Goal: Communication & Community: Answer question/provide support

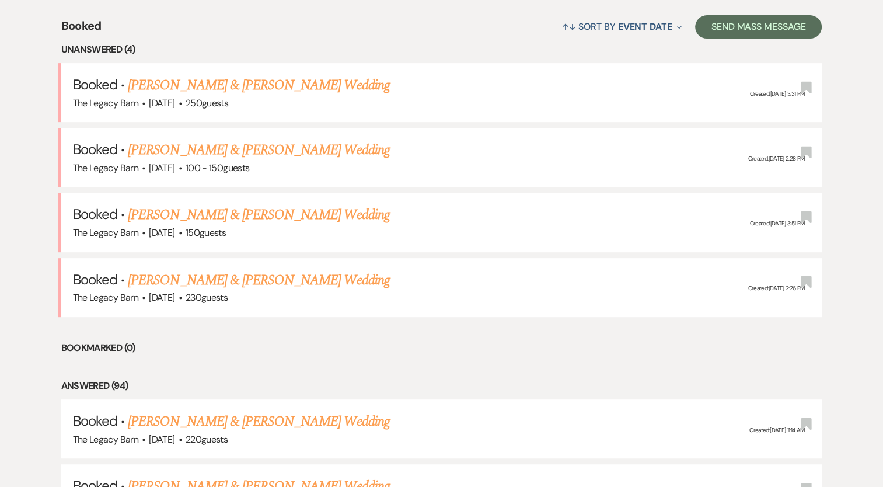
scroll to position [445, 0]
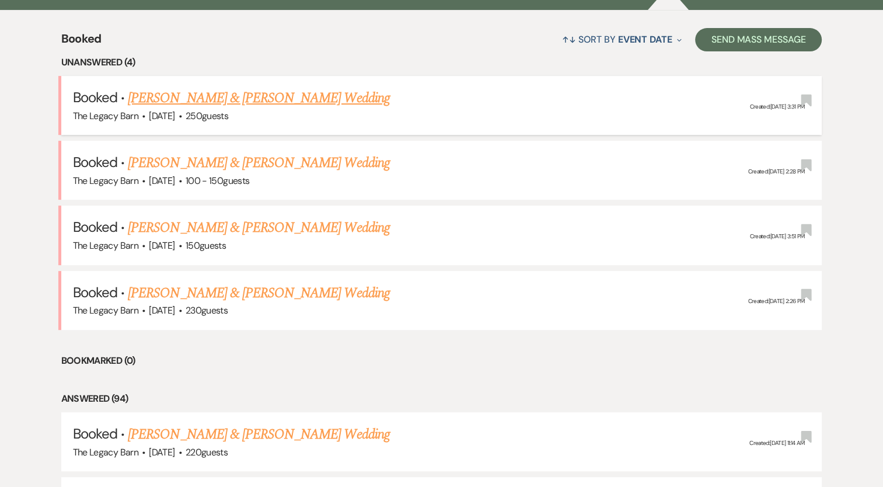
click at [225, 93] on link "[PERSON_NAME] & [PERSON_NAME] Wedding" at bounding box center [258, 98] width 261 height 21
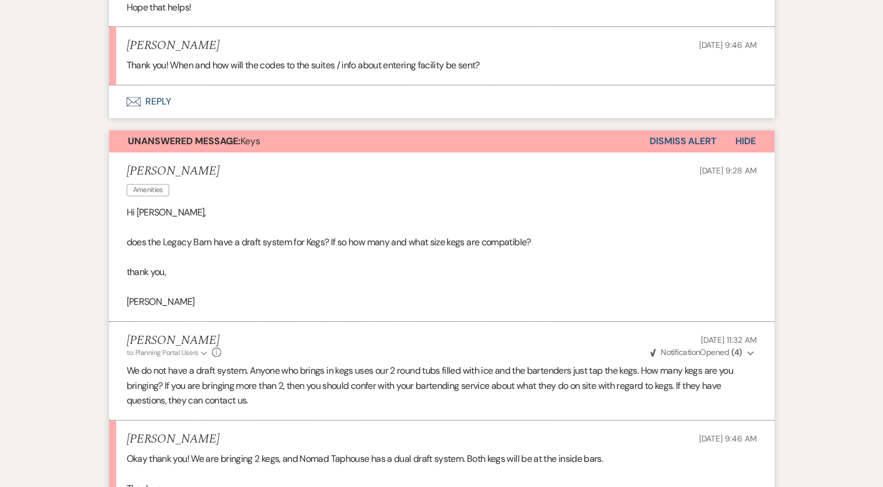
scroll to position [956, 0]
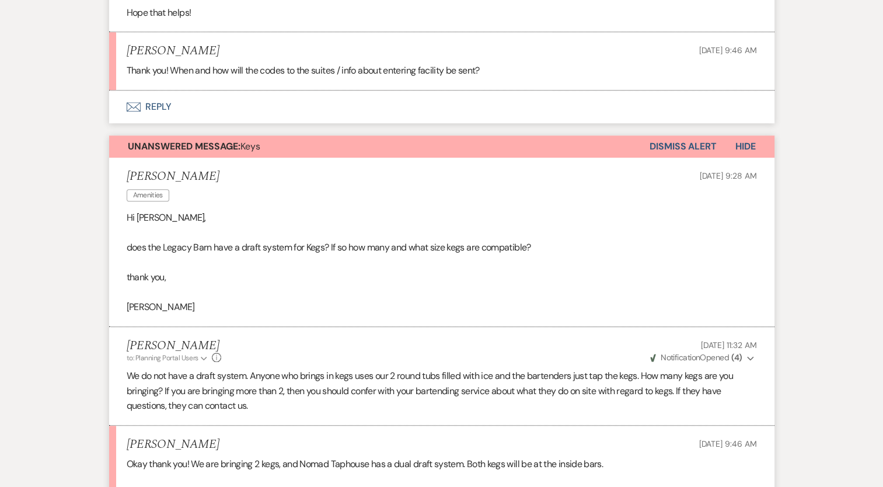
click at [700, 135] on button "Dismiss Alert" at bounding box center [683, 146] width 67 height 22
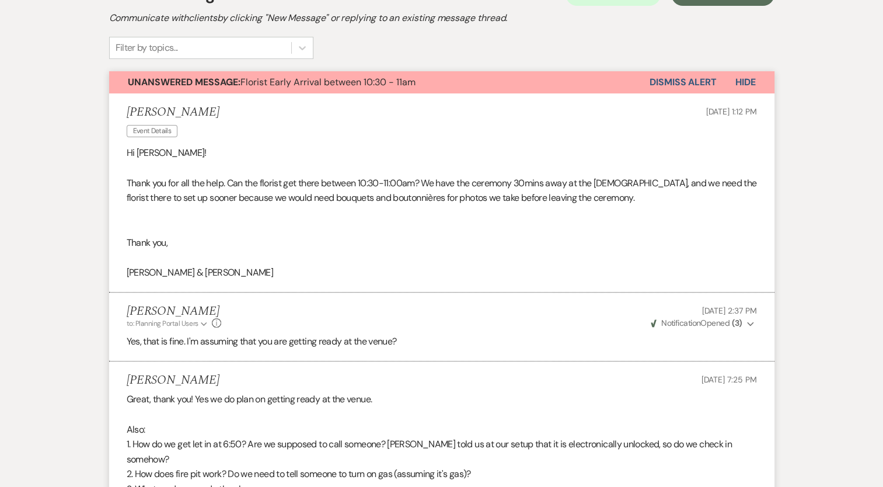
scroll to position [210, 0]
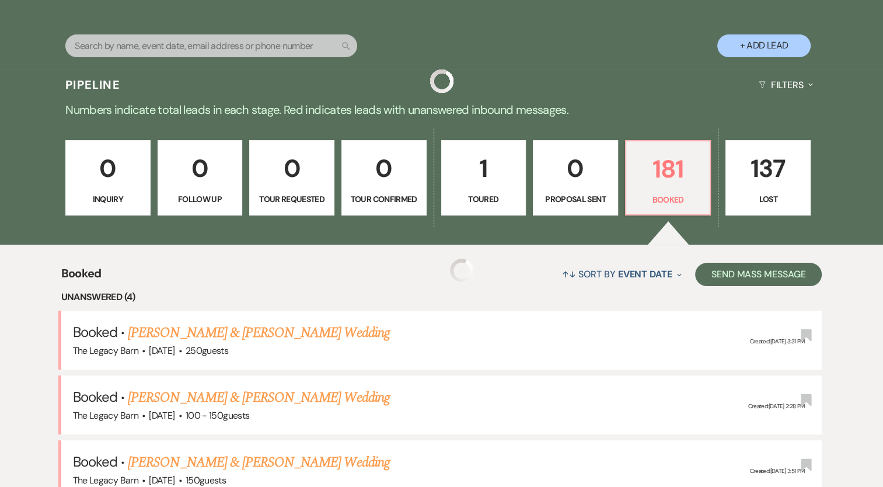
scroll to position [445, 0]
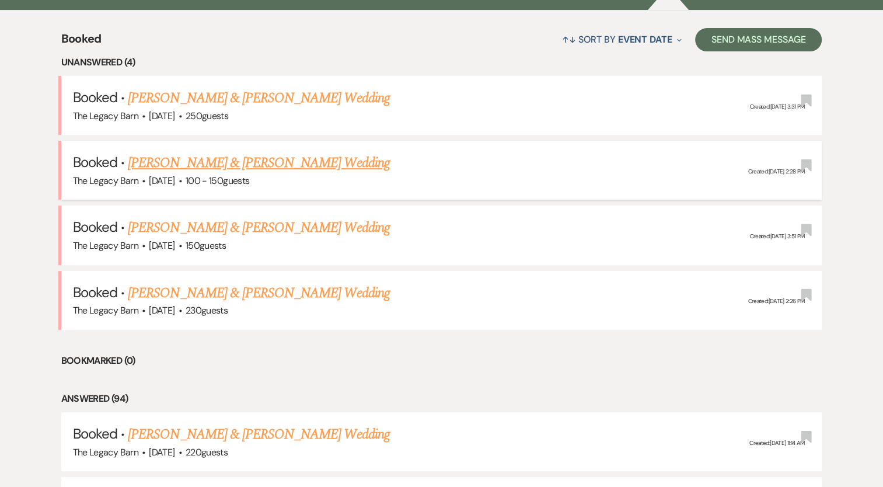
click at [174, 158] on link "[PERSON_NAME] & [PERSON_NAME] Wedding" at bounding box center [258, 162] width 261 height 21
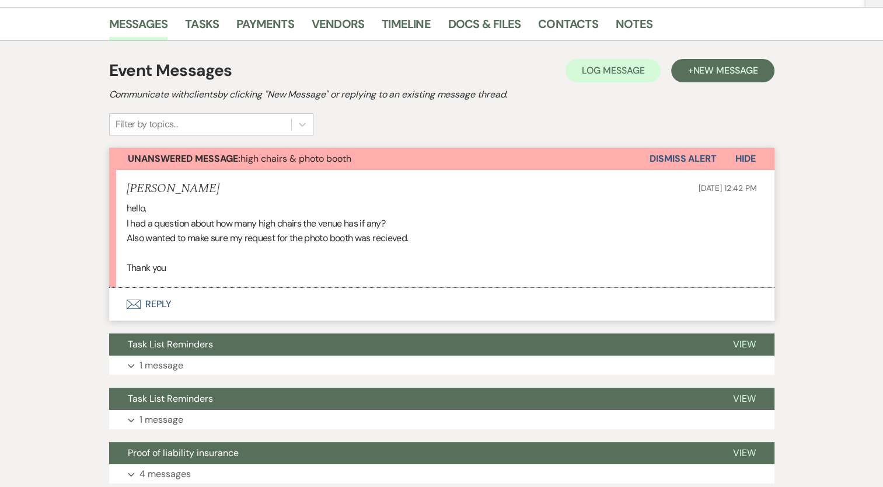
scroll to position [259, 0]
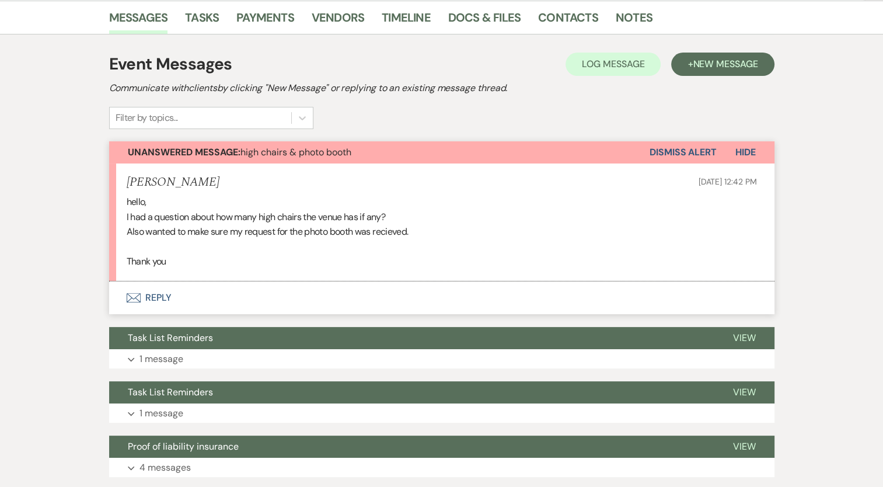
click at [128, 295] on icon "Envelope" at bounding box center [134, 297] width 14 height 9
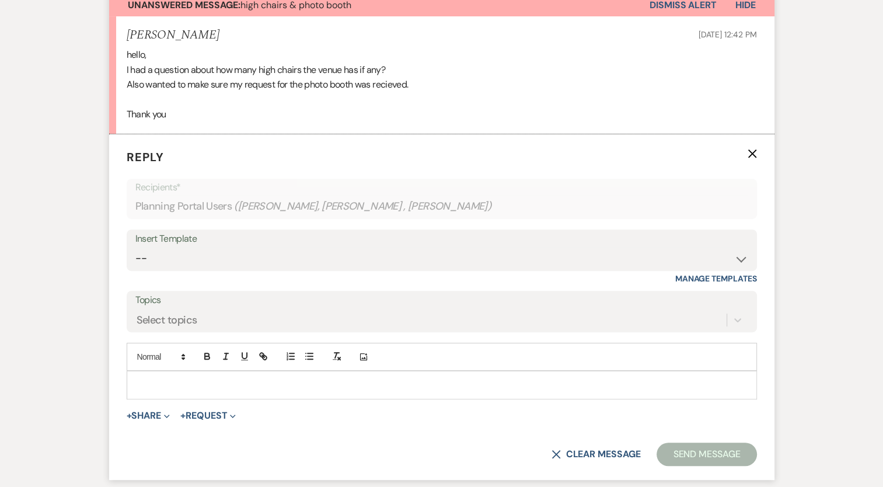
scroll to position [417, 0]
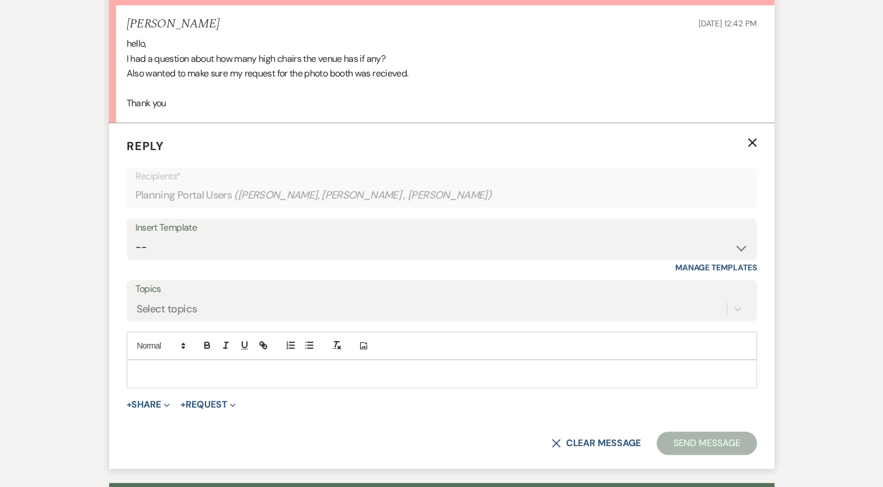
click at [149, 371] on p at bounding box center [442, 373] width 612 height 13
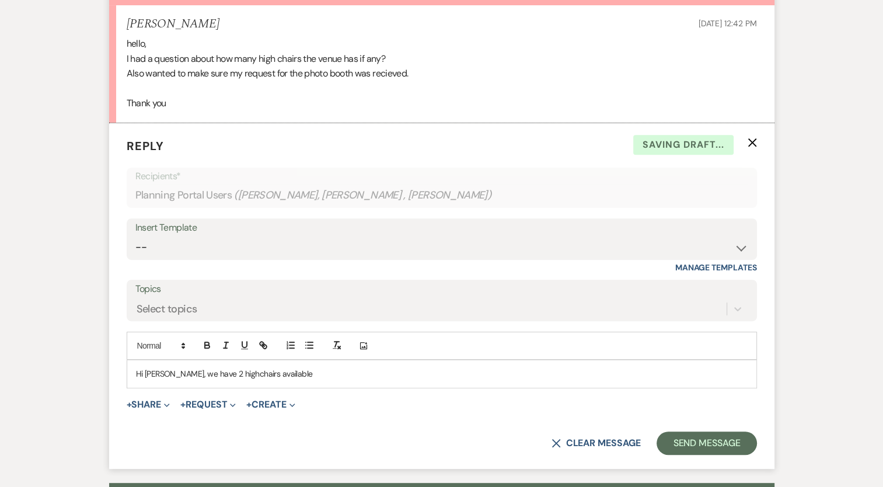
click at [282, 377] on p "Hi [PERSON_NAME], we have 2 highchairs available" at bounding box center [442, 373] width 612 height 13
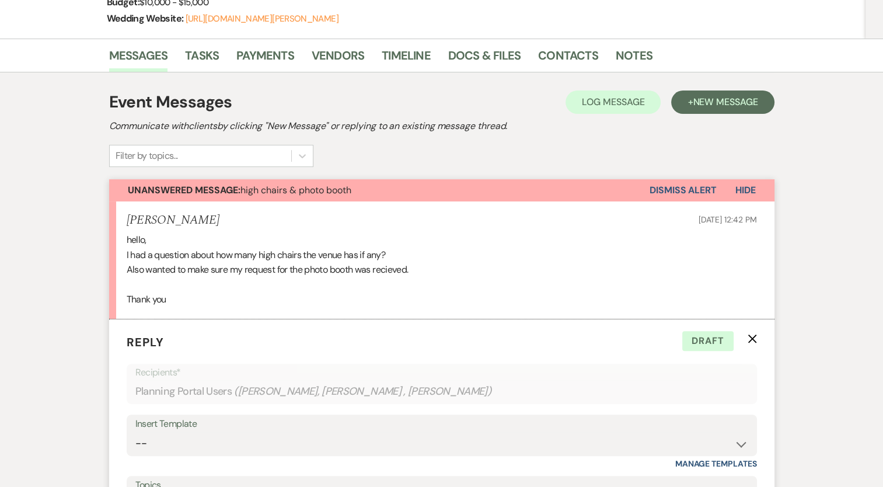
scroll to position [215, 0]
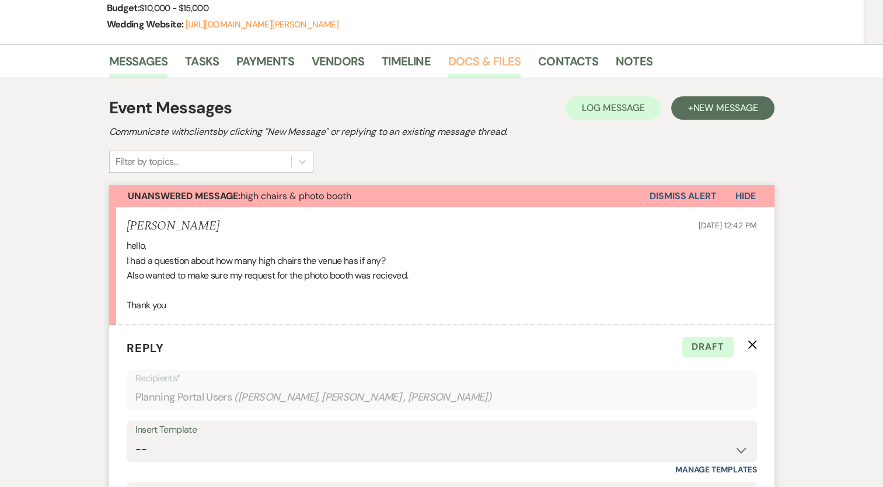
click at [493, 56] on link "Docs & Files" at bounding box center [484, 65] width 72 height 26
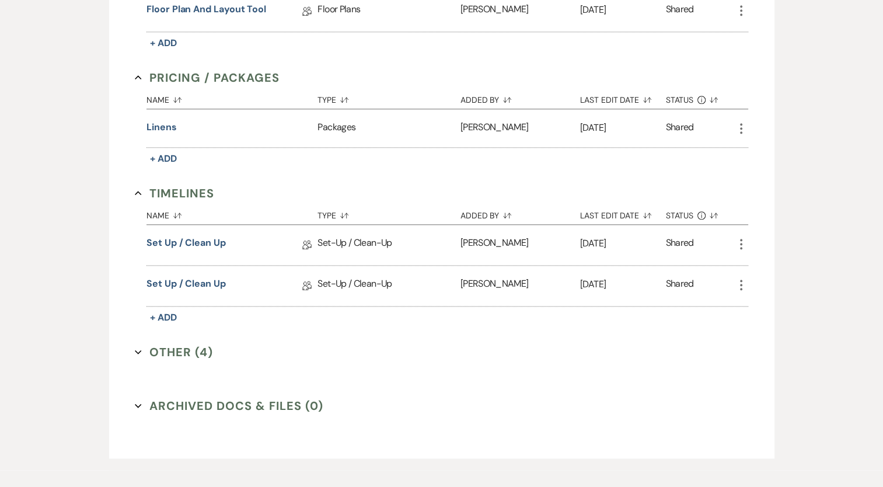
scroll to position [1286, 0]
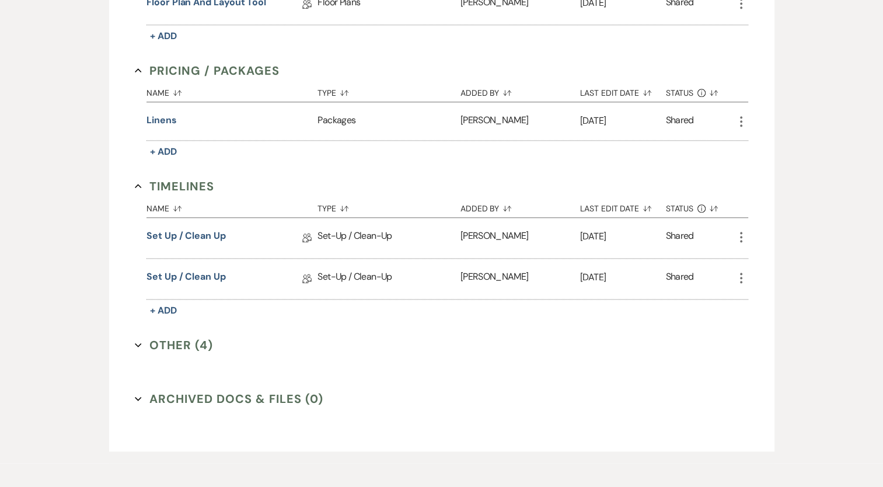
click at [194, 336] on button "Other (4) Expand" at bounding box center [174, 345] width 78 height 18
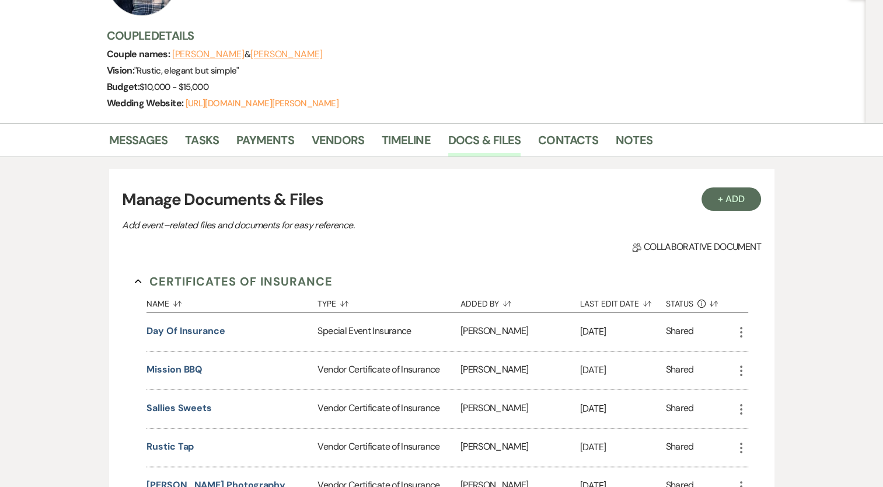
scroll to position [116, 0]
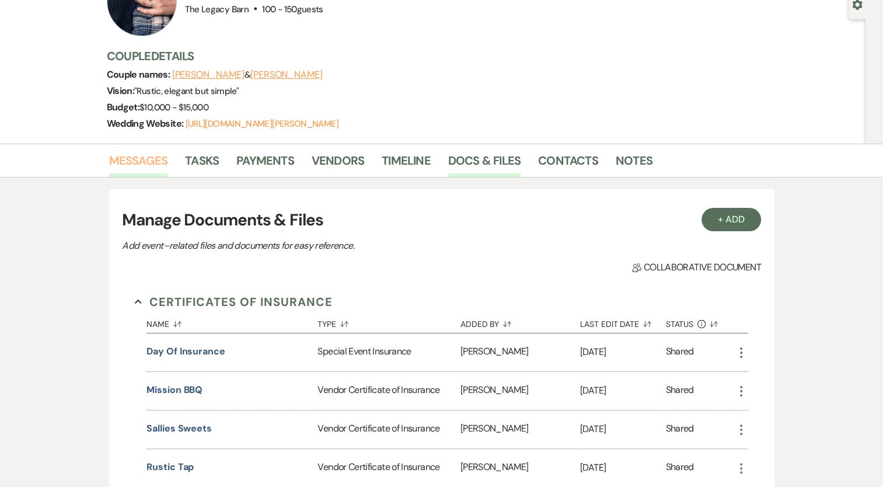
click at [141, 164] on link "Messages" at bounding box center [138, 164] width 59 height 26
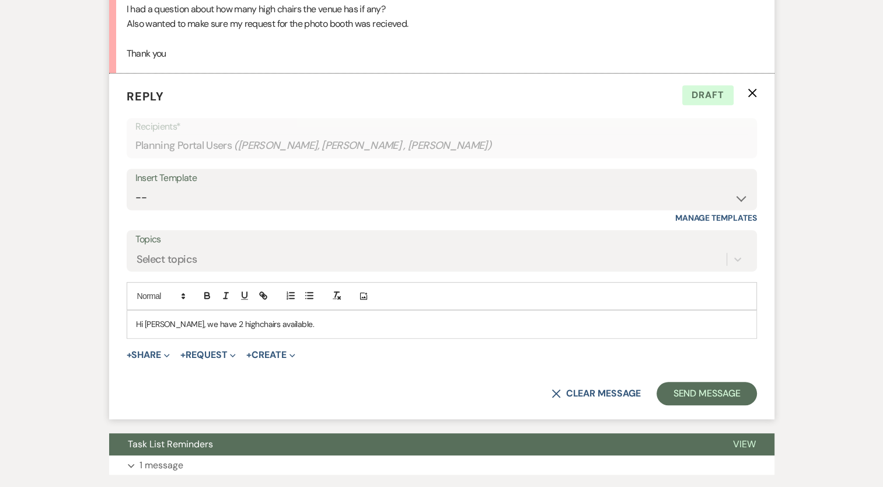
scroll to position [469, 0]
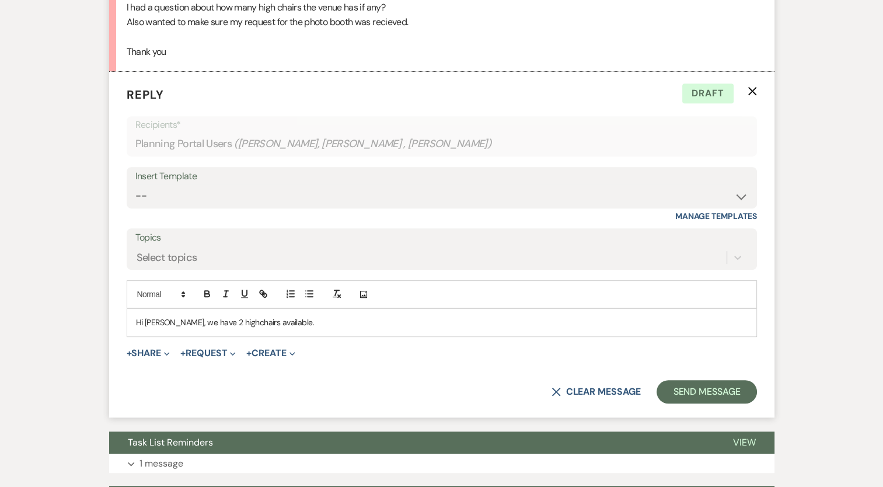
click at [287, 323] on p "Hi [PERSON_NAME], we have 2 highchairs available." at bounding box center [442, 322] width 612 height 13
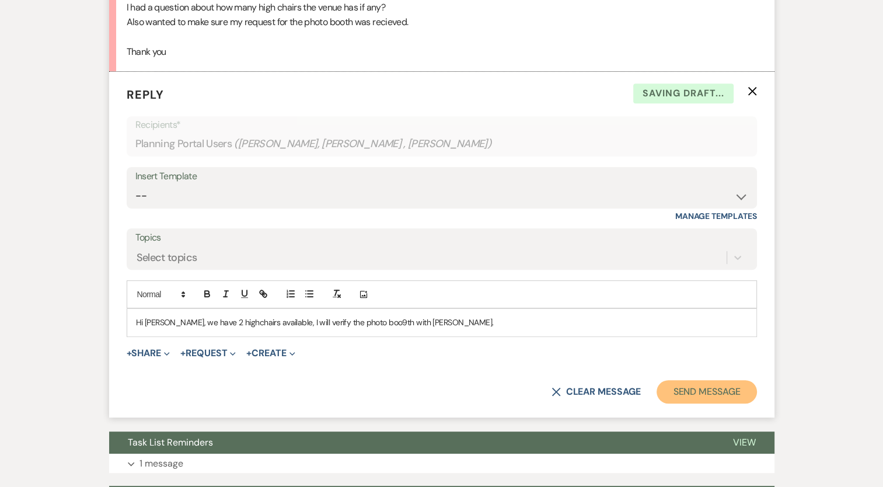
click at [717, 391] on button "Send Message" at bounding box center [707, 391] width 100 height 23
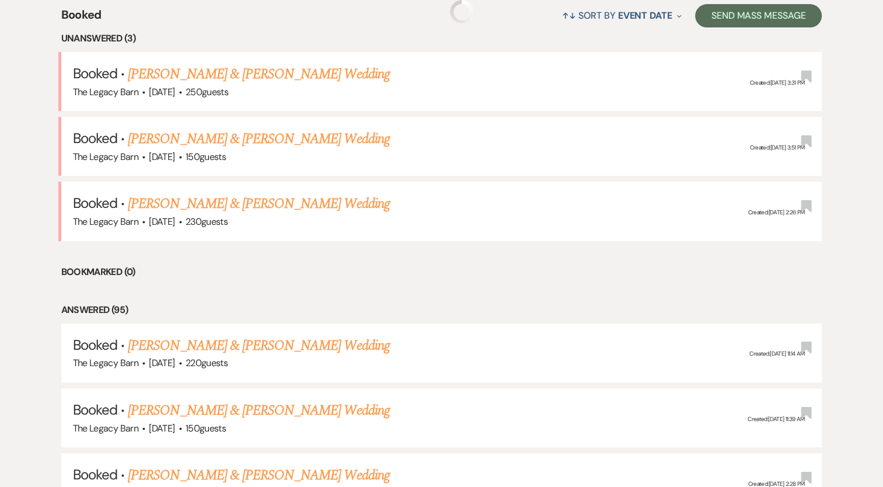
scroll to position [445, 0]
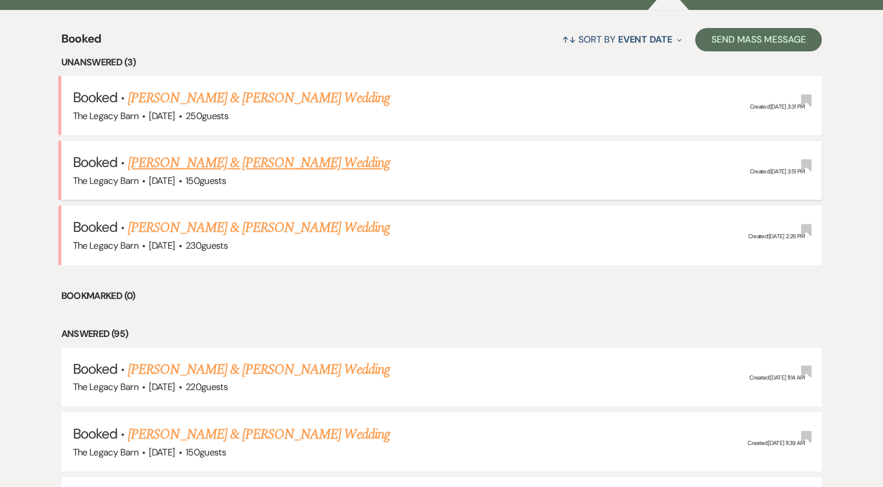
click at [180, 165] on link "[PERSON_NAME] & [PERSON_NAME] Wedding" at bounding box center [258, 162] width 261 height 21
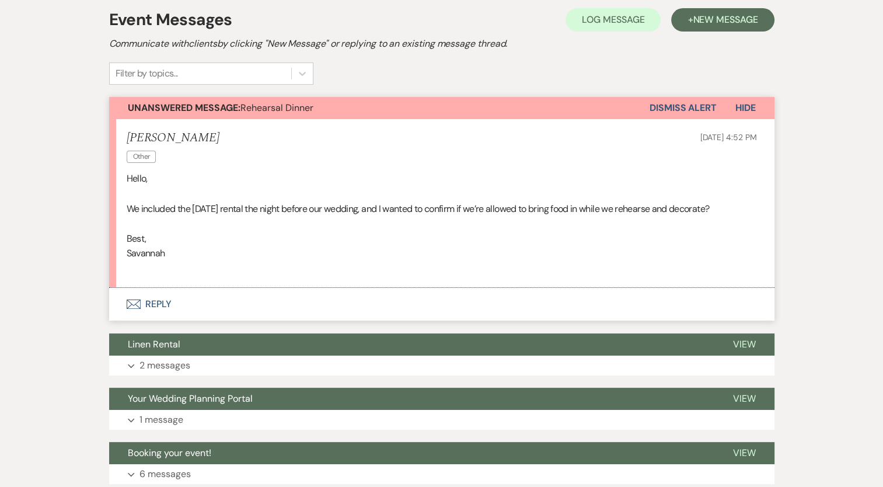
scroll to position [238, 0]
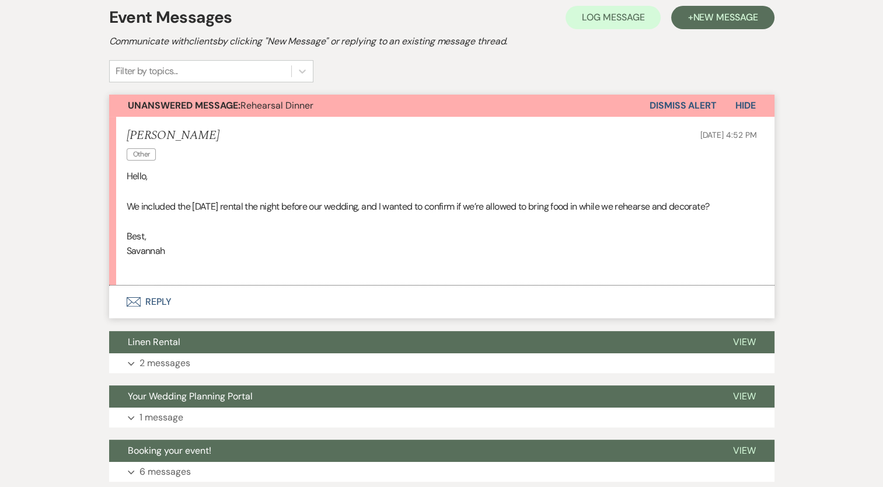
click at [135, 305] on icon "Envelope" at bounding box center [134, 301] width 14 height 9
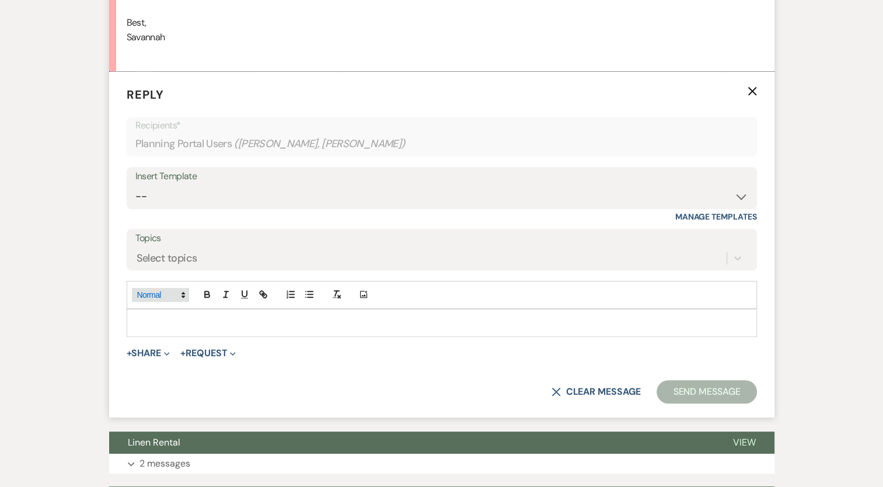
scroll to position [452, 0]
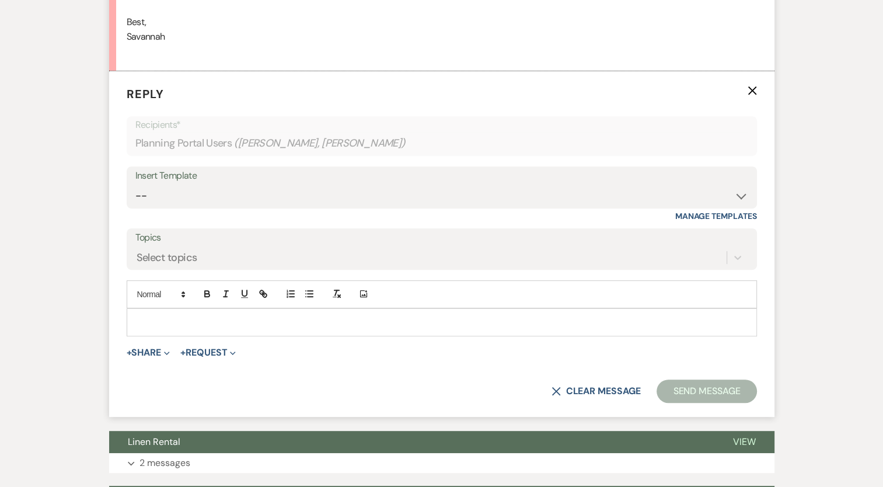
click at [158, 323] on p at bounding box center [442, 322] width 612 height 13
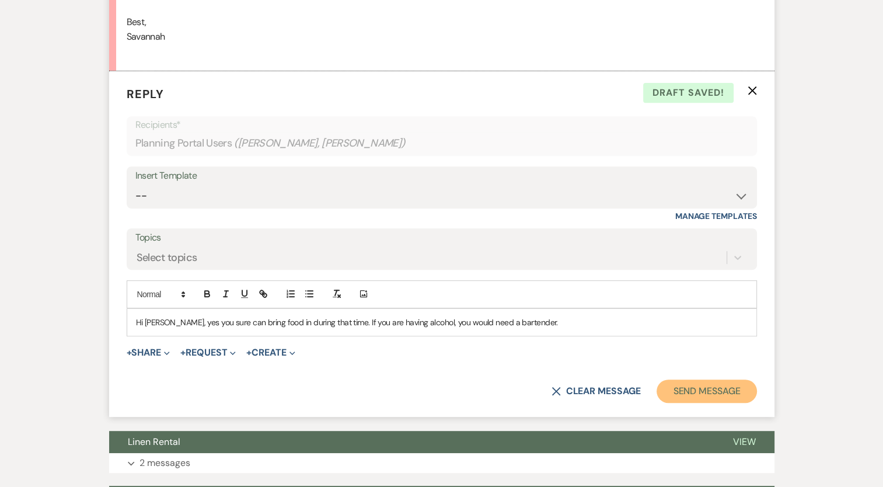
click at [721, 385] on button "Send Message" at bounding box center [707, 390] width 100 height 23
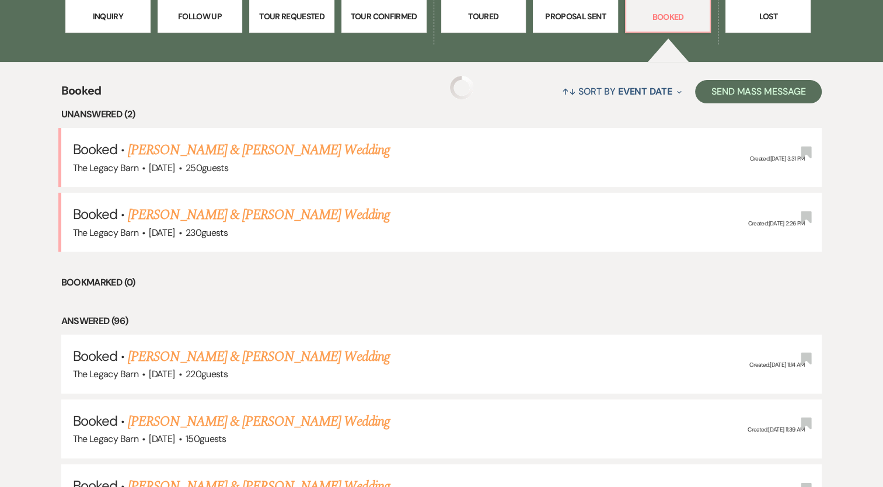
scroll to position [445, 0]
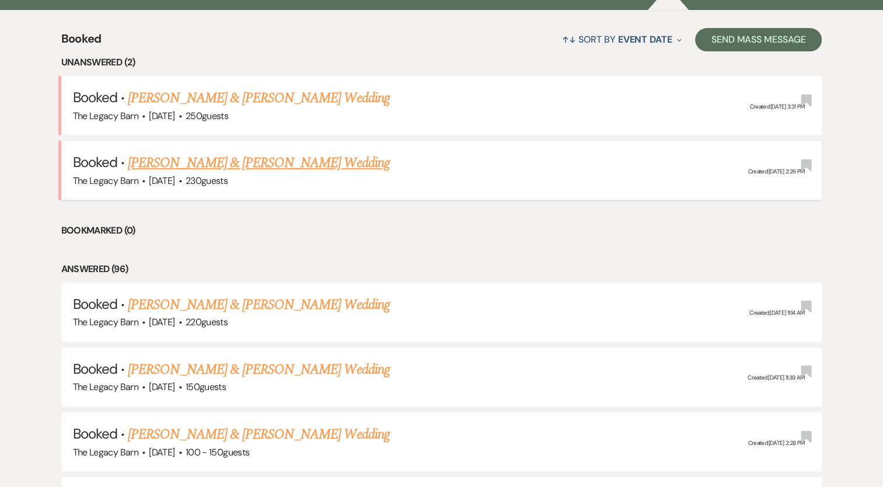
click at [162, 160] on link "[PERSON_NAME] & [PERSON_NAME] Wedding" at bounding box center [258, 162] width 261 height 21
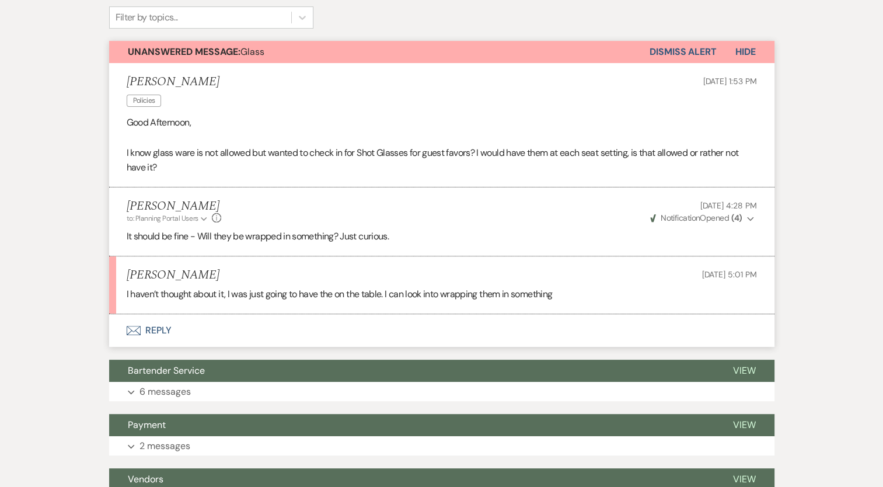
scroll to position [309, 0]
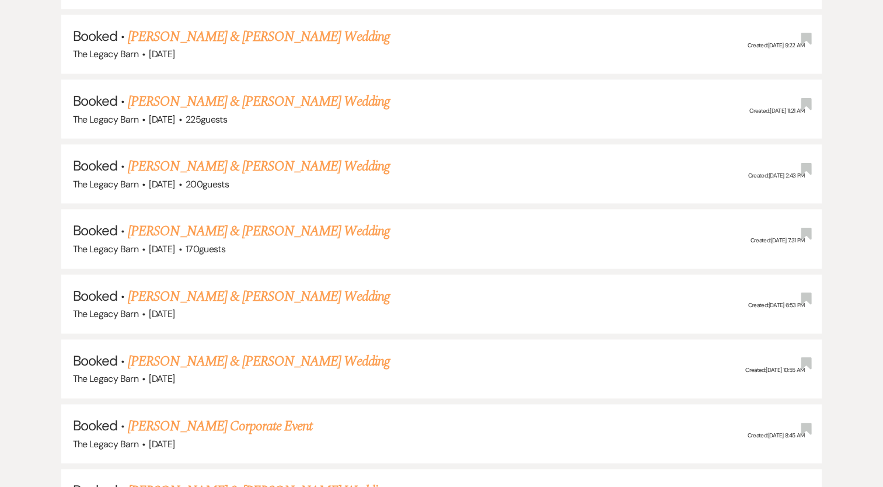
scroll to position [1429, 0]
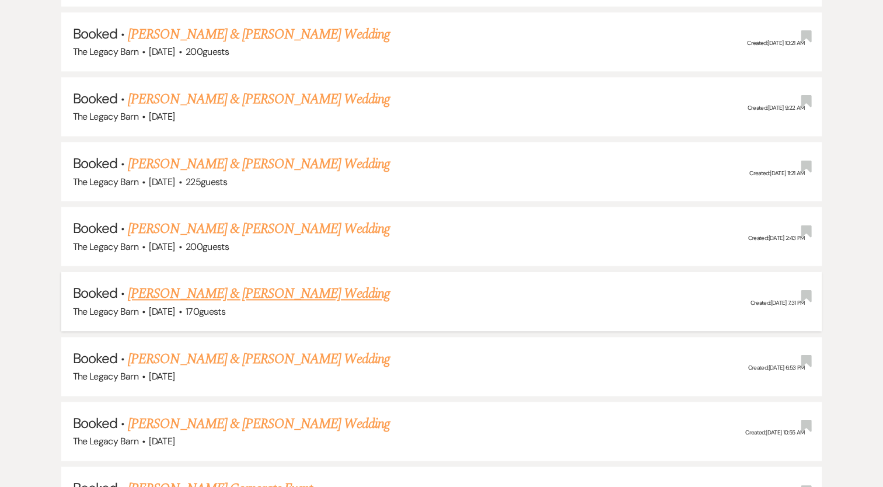
click at [283, 283] on link "[PERSON_NAME] & [PERSON_NAME] Wedding" at bounding box center [258, 293] width 261 height 21
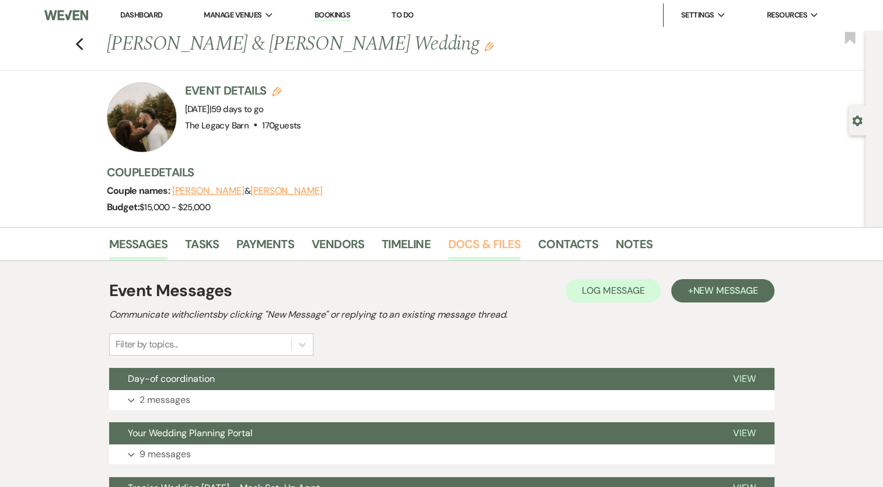
click at [481, 247] on link "Docs & Files" at bounding box center [484, 248] width 72 height 26
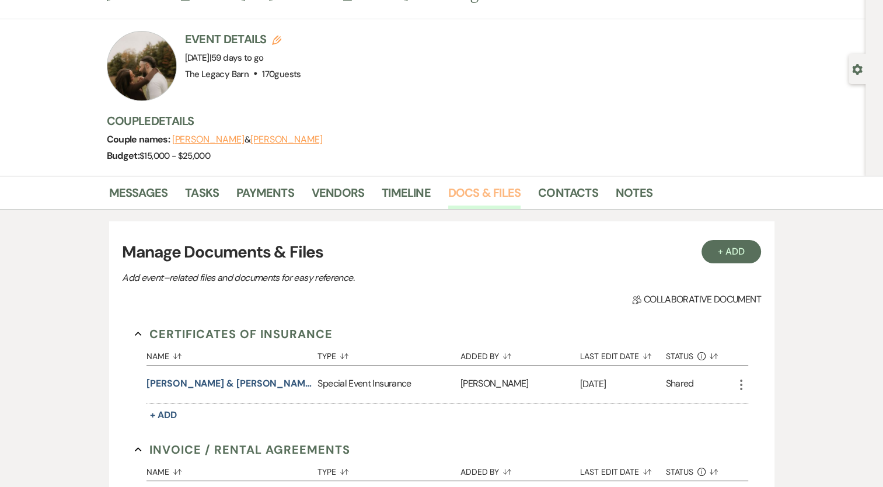
scroll to position [46, 0]
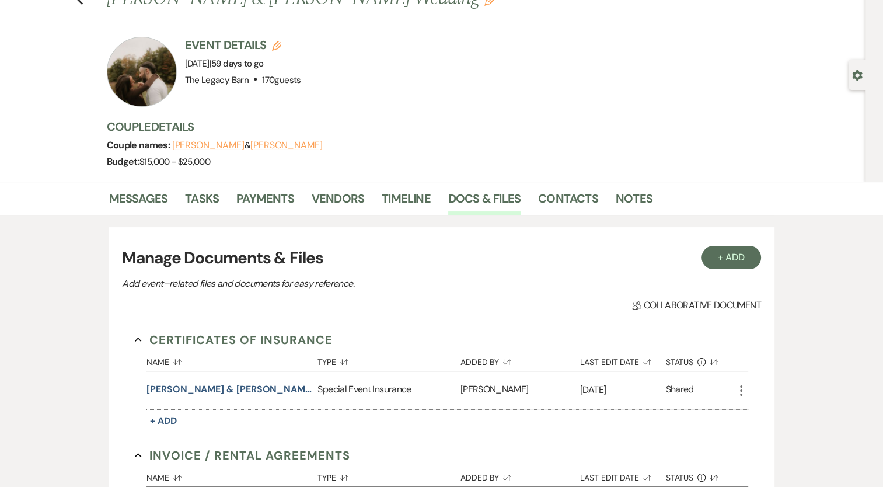
click at [291, 148] on button "[PERSON_NAME]" at bounding box center [286, 145] width 72 height 9
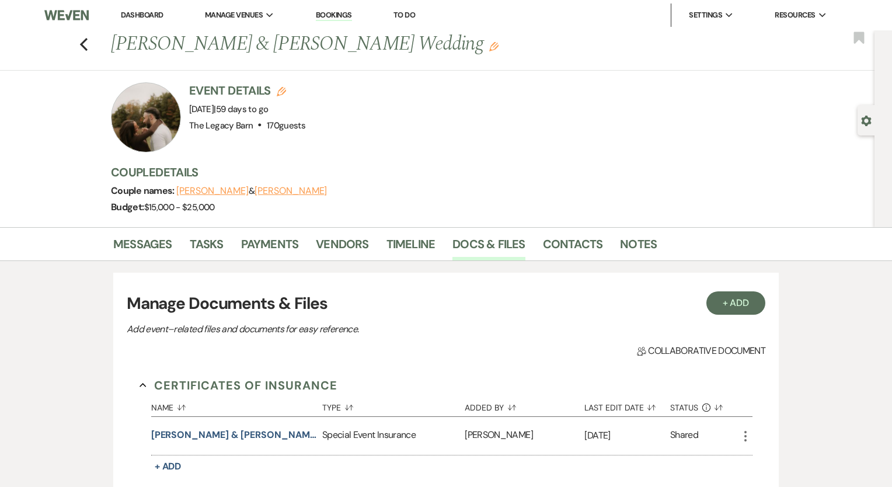
select select "1"
select select "email"
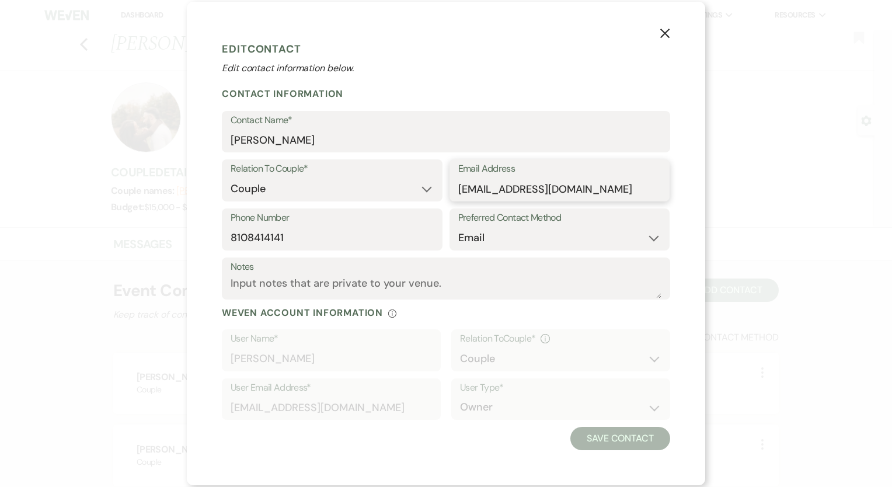
drag, startPoint x: 585, startPoint y: 187, endPoint x: 456, endPoint y: 191, distance: 129.0
click at [456, 191] on div "Email Address [EMAIL_ADDRESS][DOMAIN_NAME]" at bounding box center [559, 180] width 221 height 42
click at [664, 31] on icon "X" at bounding box center [665, 33] width 11 height 11
